Goal: Check status: Check status

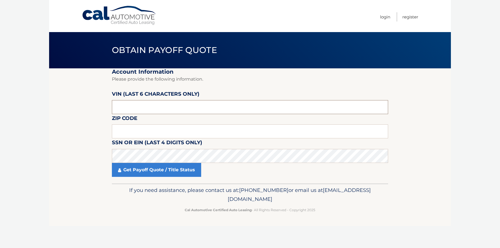
click at [164, 108] on input "text" at bounding box center [250, 107] width 277 height 14
type input "191754"
type input "19073"
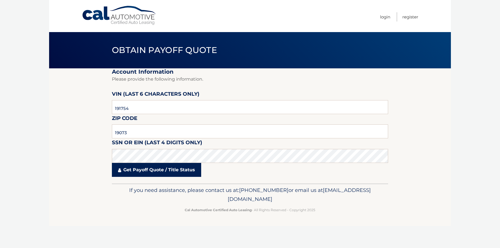
click at [154, 169] on link "Get Payoff Quote / Title Status" at bounding box center [156, 170] width 89 height 14
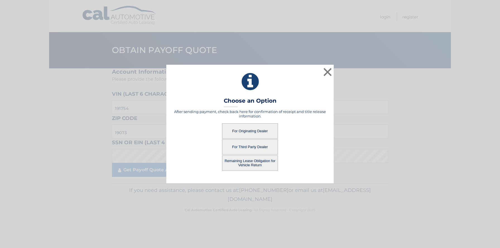
click at [249, 130] on button "For Originating Dealer" at bounding box center [250, 130] width 56 height 15
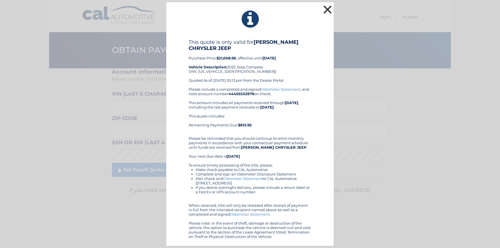
click at [328, 11] on button "×" at bounding box center [327, 9] width 11 height 11
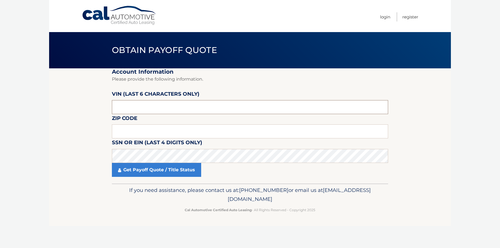
click at [159, 107] on input "text" at bounding box center [250, 107] width 277 height 14
type input "191754"
type input "19073"
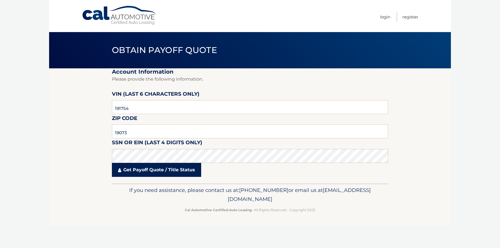
click at [161, 169] on link "Get Payoff Quote / Title Status" at bounding box center [156, 170] width 89 height 14
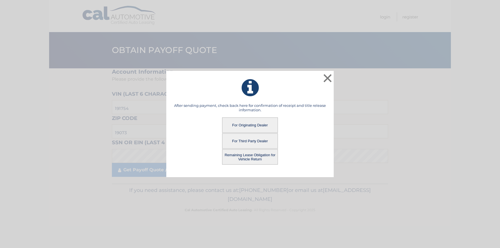
click at [239, 161] on button "Remaining Lease Obligation for Vehicle Return" at bounding box center [250, 156] width 56 height 15
click at [242, 158] on button "Remaining Lease Obligation for Vehicle Return" at bounding box center [250, 156] width 56 height 15
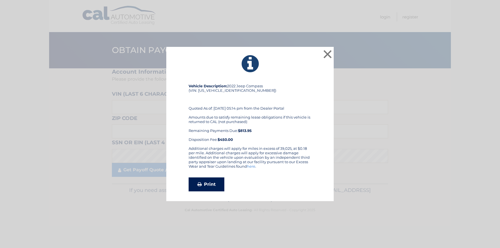
click at [204, 189] on link "Print" at bounding box center [207, 185] width 36 height 14
click at [329, 53] on button "×" at bounding box center [327, 54] width 11 height 11
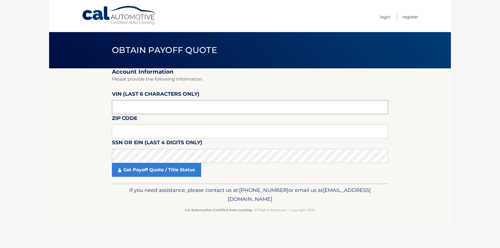
click at [162, 107] on input "text" at bounding box center [250, 107] width 277 height 14
type input "218667"
type input "19004"
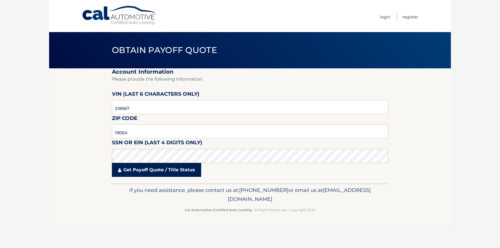
click at [156, 170] on link "Get Payoff Quote / Title Status" at bounding box center [156, 170] width 89 height 14
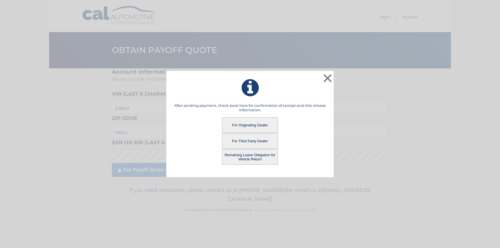
click at [250, 123] on button "For Originating Dealer" at bounding box center [250, 125] width 56 height 15
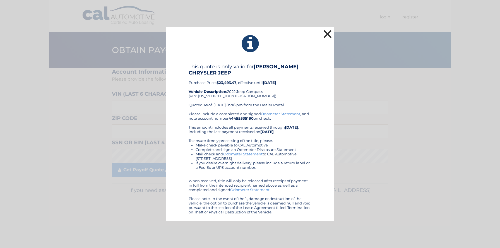
click at [328, 32] on button "×" at bounding box center [327, 33] width 11 height 11
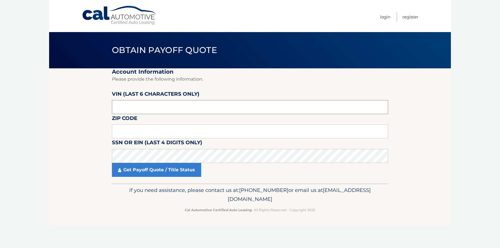
click at [149, 108] on input "text" at bounding box center [250, 107] width 277 height 14
type input "218667"
type input "19004"
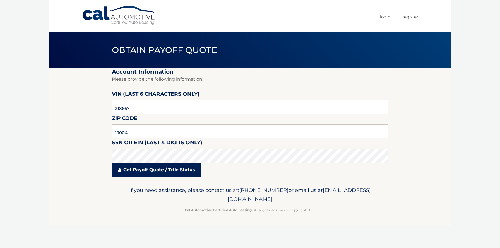
click at [150, 172] on link "Get Payoff Quote / Title Status" at bounding box center [156, 170] width 89 height 14
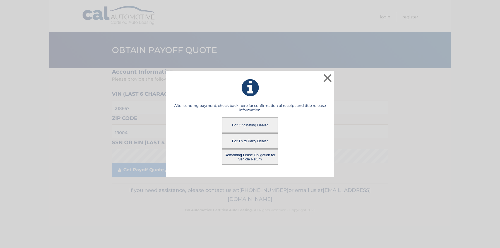
click at [251, 159] on button "Remaining Lease Obligation for Vehicle Return" at bounding box center [250, 156] width 56 height 15
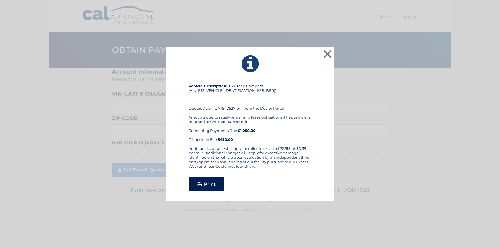
click at [213, 182] on link "Print" at bounding box center [207, 185] width 36 height 14
